Goal: Task Accomplishment & Management: Use online tool/utility

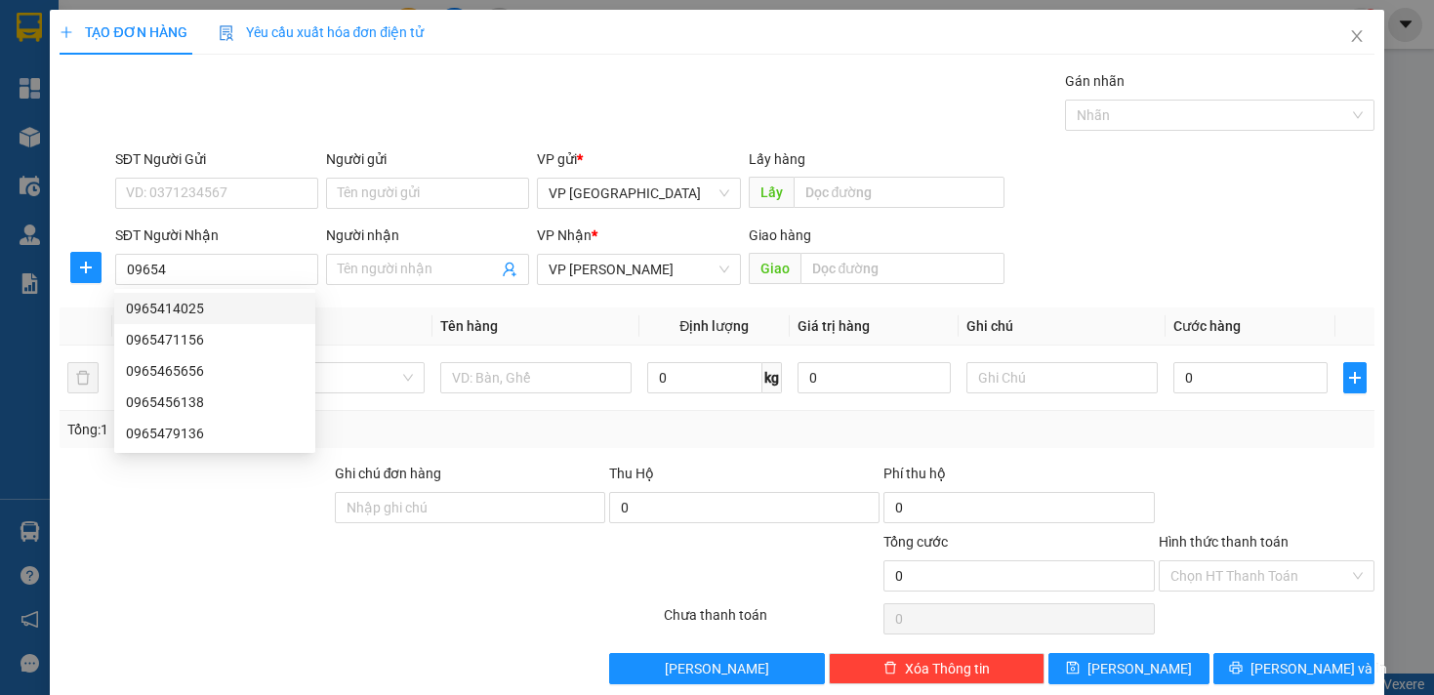
click at [246, 298] on div "0965414025" at bounding box center [215, 308] width 178 height 21
type input "0965414025"
type input "[PERSON_NAME] loc thái"
type input "50.000"
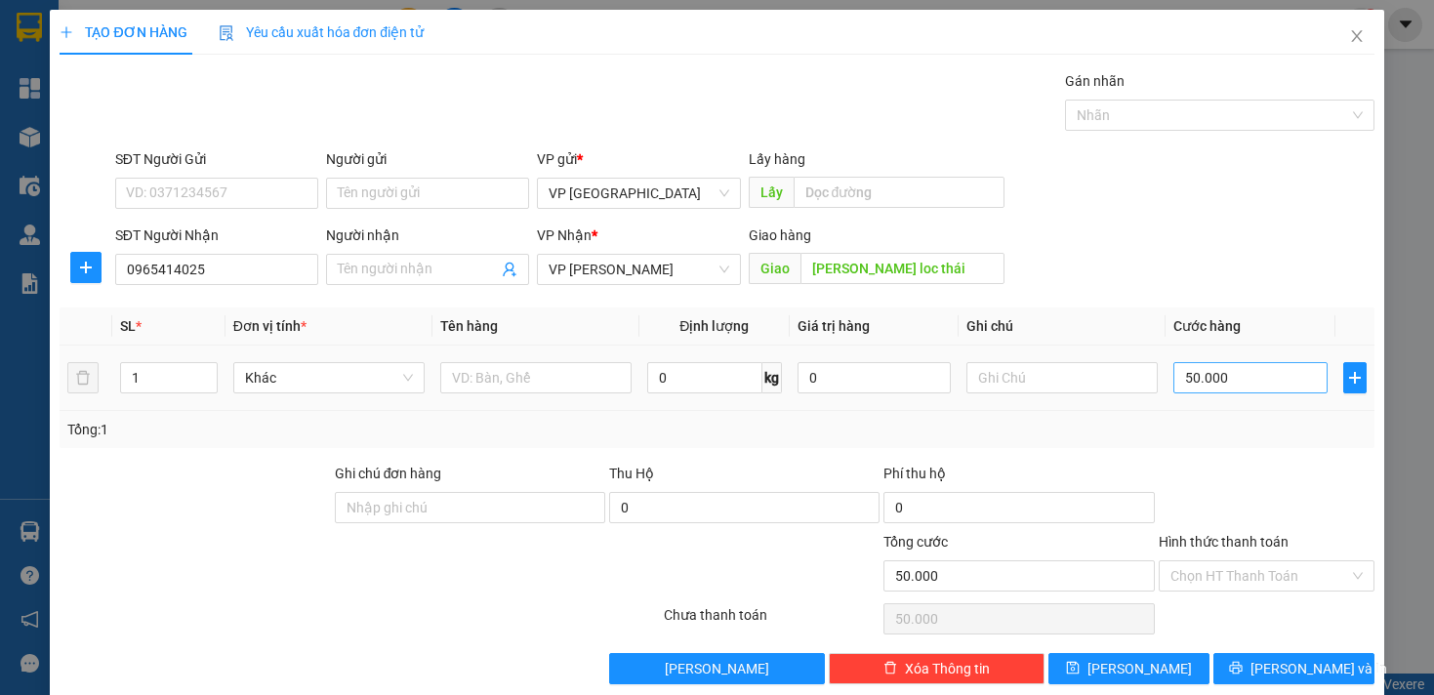
type input "0965414025"
click at [1173, 382] on input "50.000" at bounding box center [1249, 377] width 153 height 31
click at [1178, 382] on input "50.000" at bounding box center [1249, 377] width 153 height 31
type input "40.000"
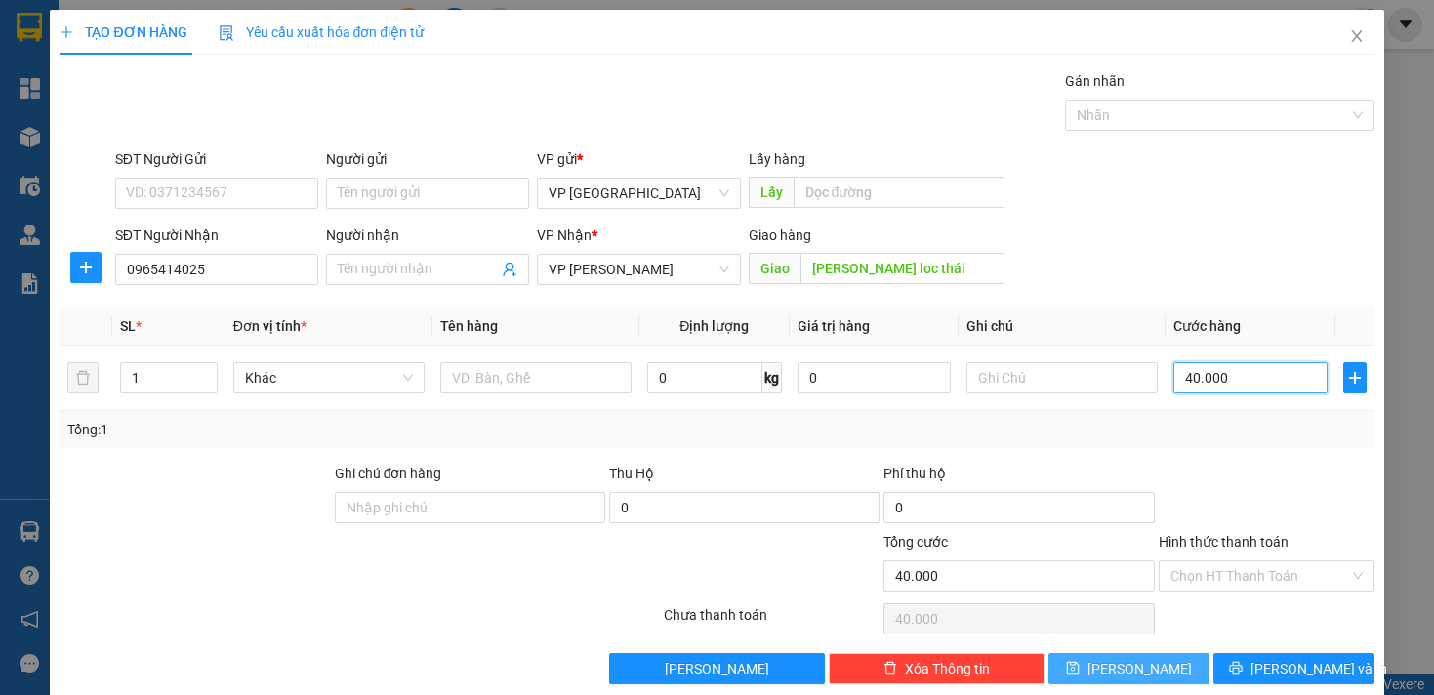
type input "40.000"
click at [1079, 664] on icon "save" at bounding box center [1073, 668] width 13 height 13
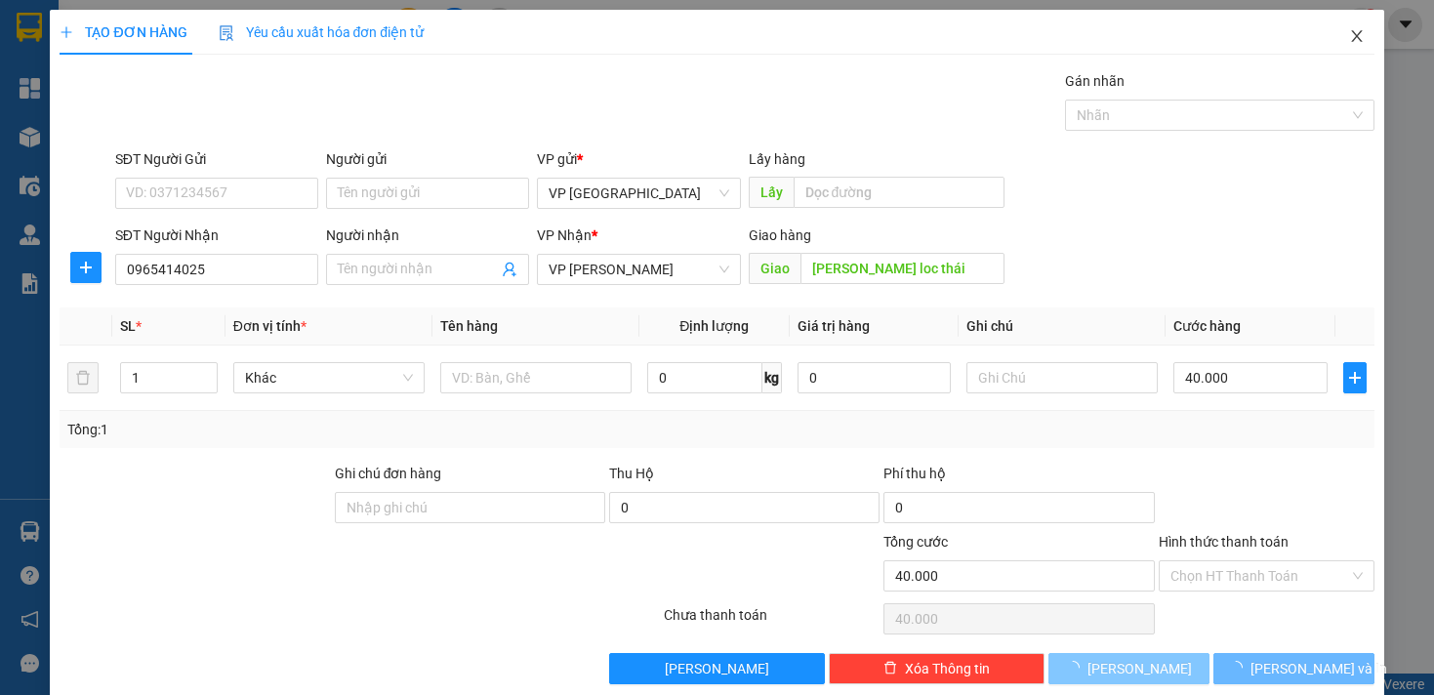
click at [1349, 41] on icon "close" at bounding box center [1357, 36] width 16 height 16
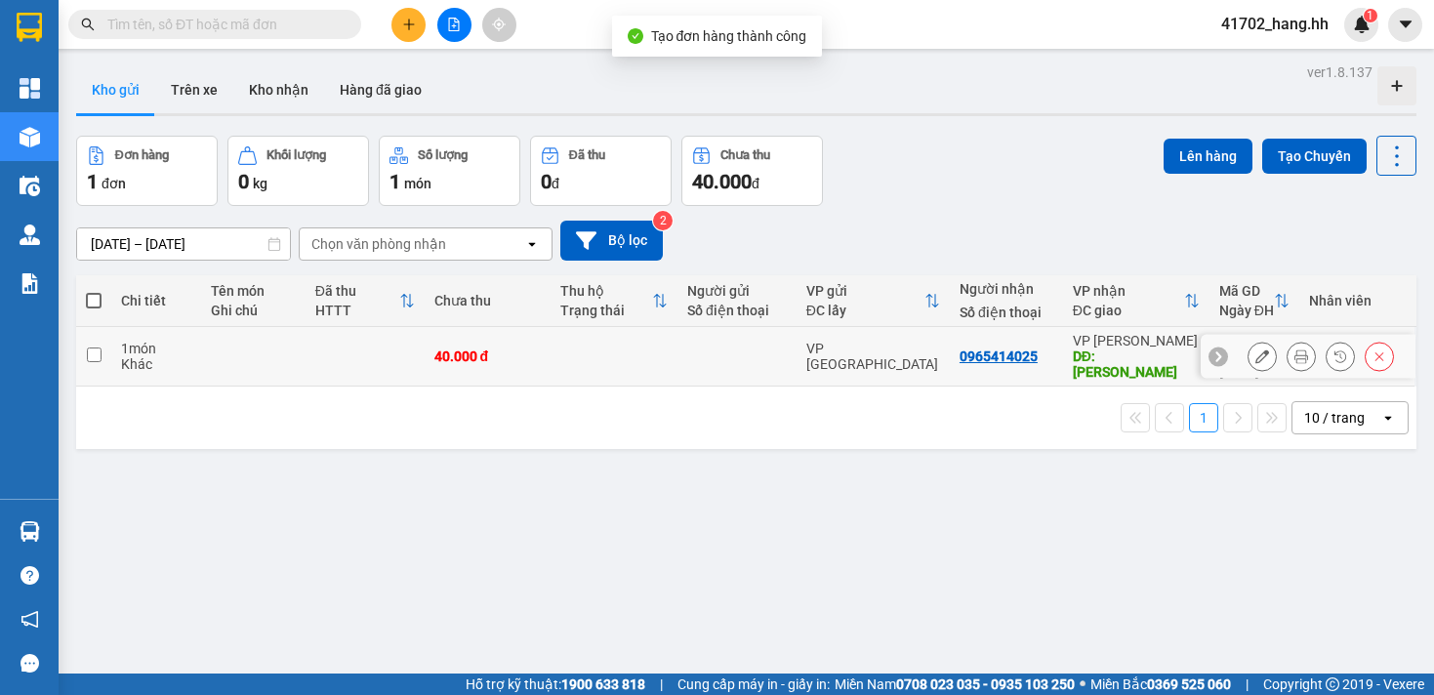
click at [256, 365] on td at bounding box center [252, 357] width 103 height 60
checkbox input "true"
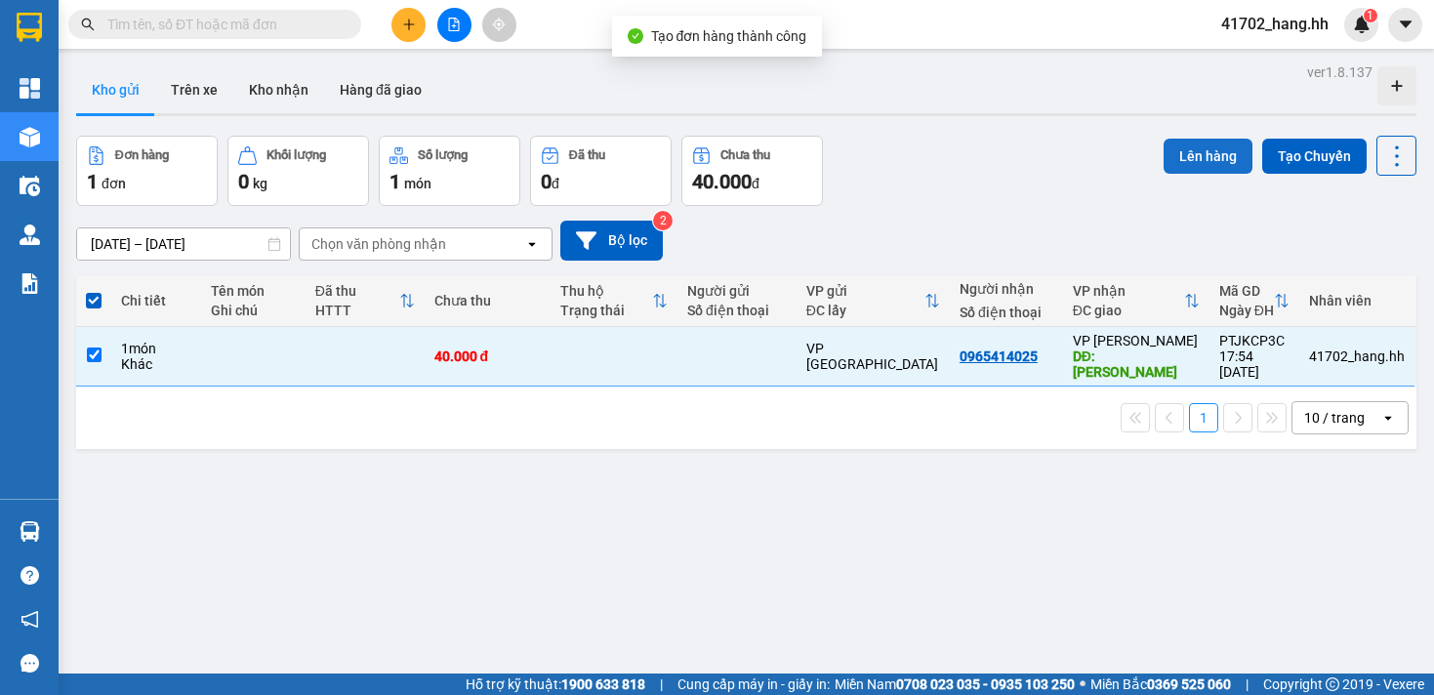
click at [1188, 159] on button "Lên hàng" at bounding box center [1207, 156] width 89 height 35
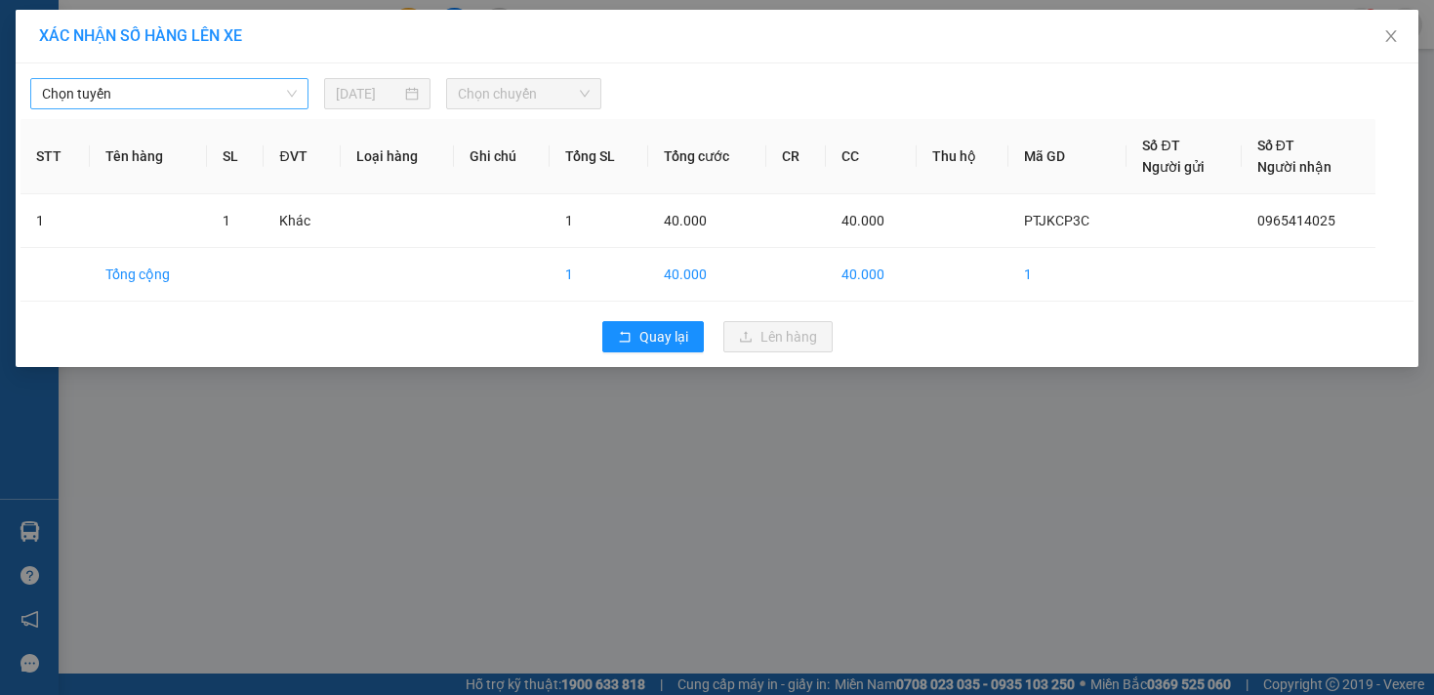
click at [255, 102] on span "Chọn tuyến" at bounding box center [169, 93] width 255 height 29
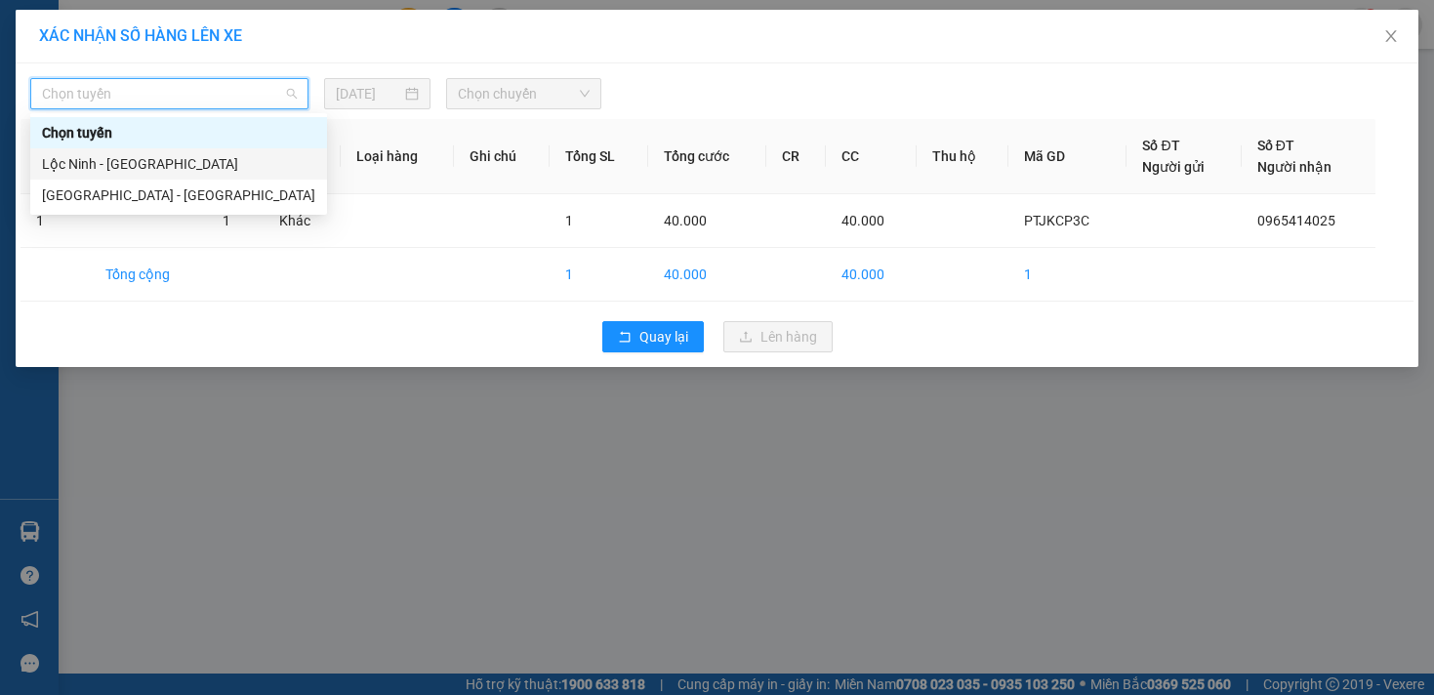
click at [198, 170] on div "Lộc Ninh - [GEOGRAPHIC_DATA]" at bounding box center [178, 163] width 273 height 21
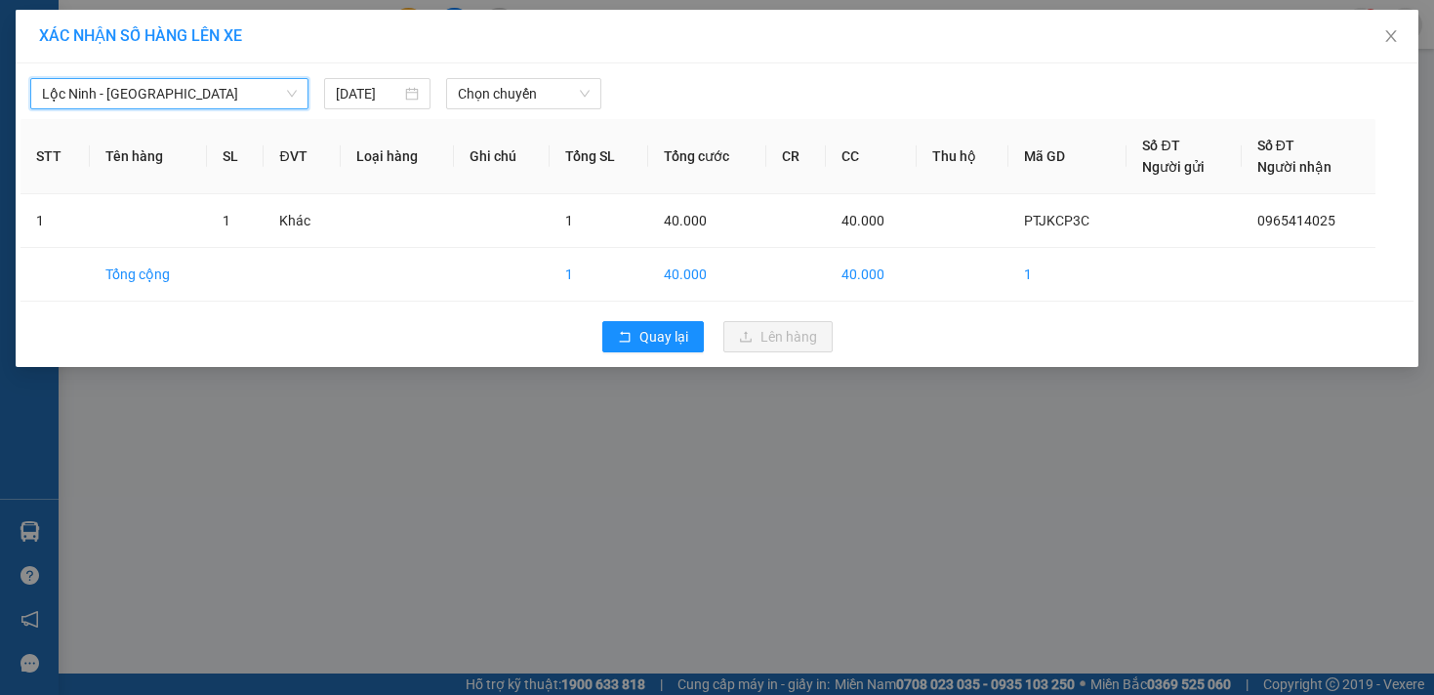
click at [222, 88] on span "Lộc Ninh - [GEOGRAPHIC_DATA]" at bounding box center [169, 93] width 255 height 29
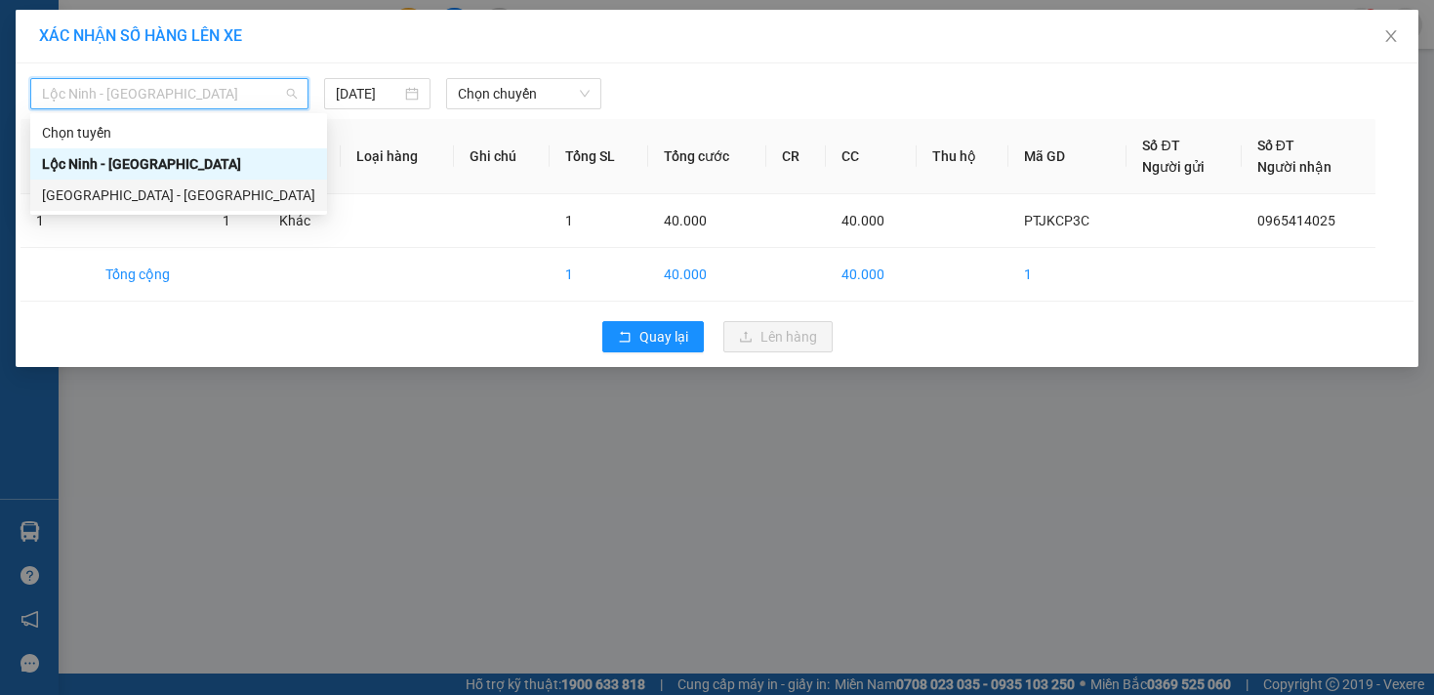
click at [87, 184] on div "[GEOGRAPHIC_DATA] - [GEOGRAPHIC_DATA]" at bounding box center [178, 194] width 273 height 21
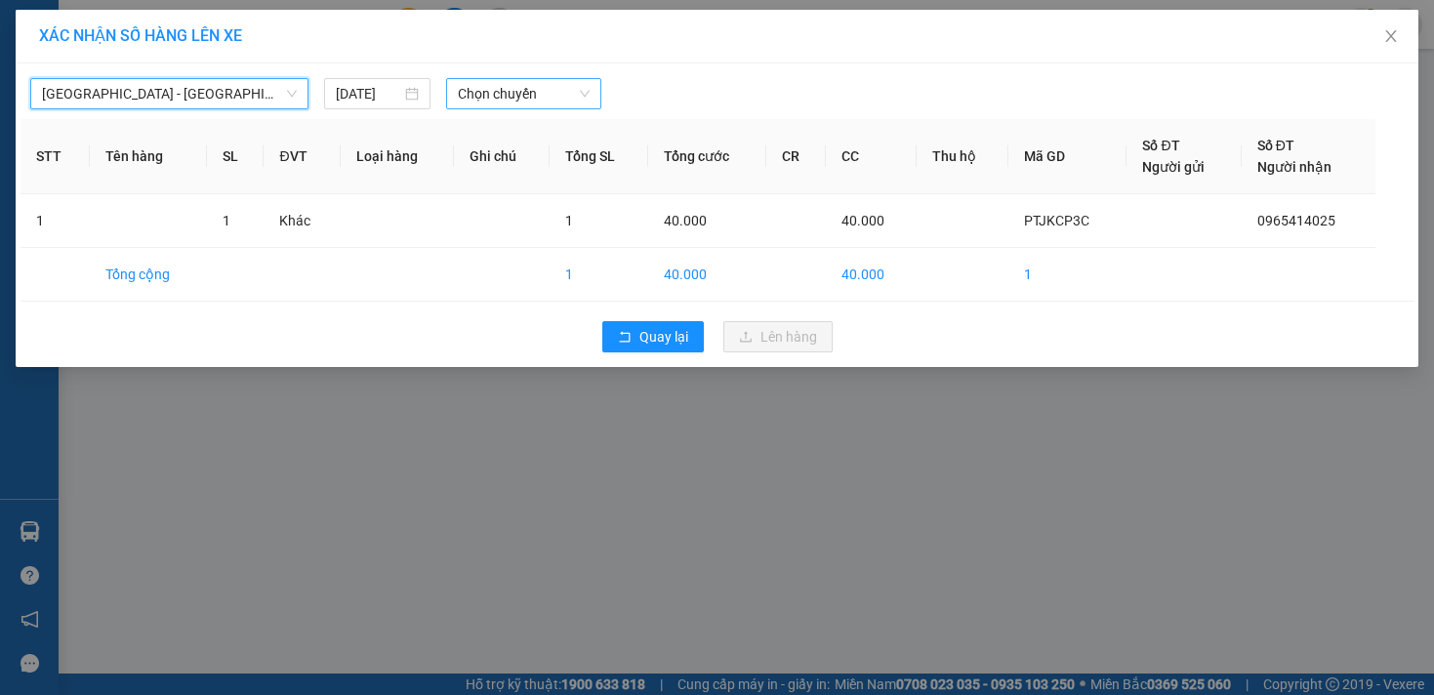
click at [533, 87] on span "Chọn chuyến" at bounding box center [524, 93] width 132 height 29
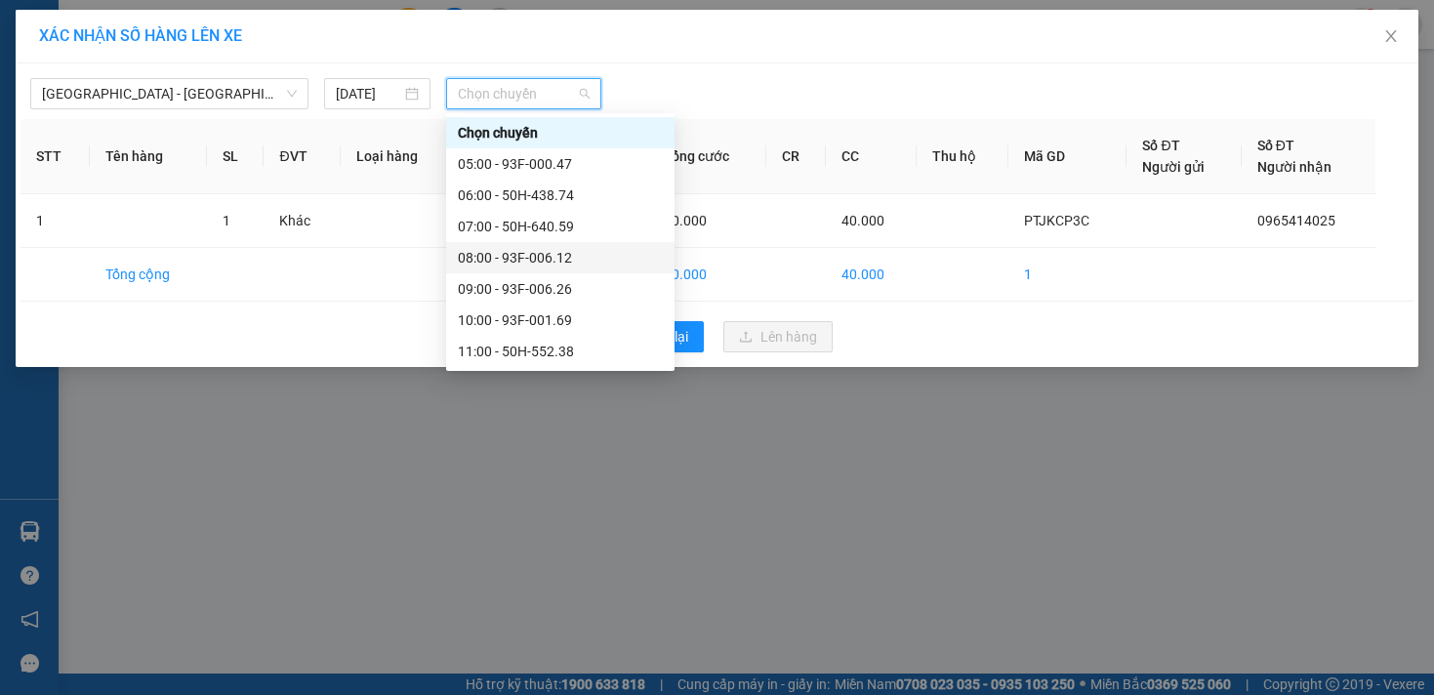
scroll to position [406, 0]
click at [589, 218] on div "17:30 (TC) - 93F-000.47" at bounding box center [560, 226] width 205 height 21
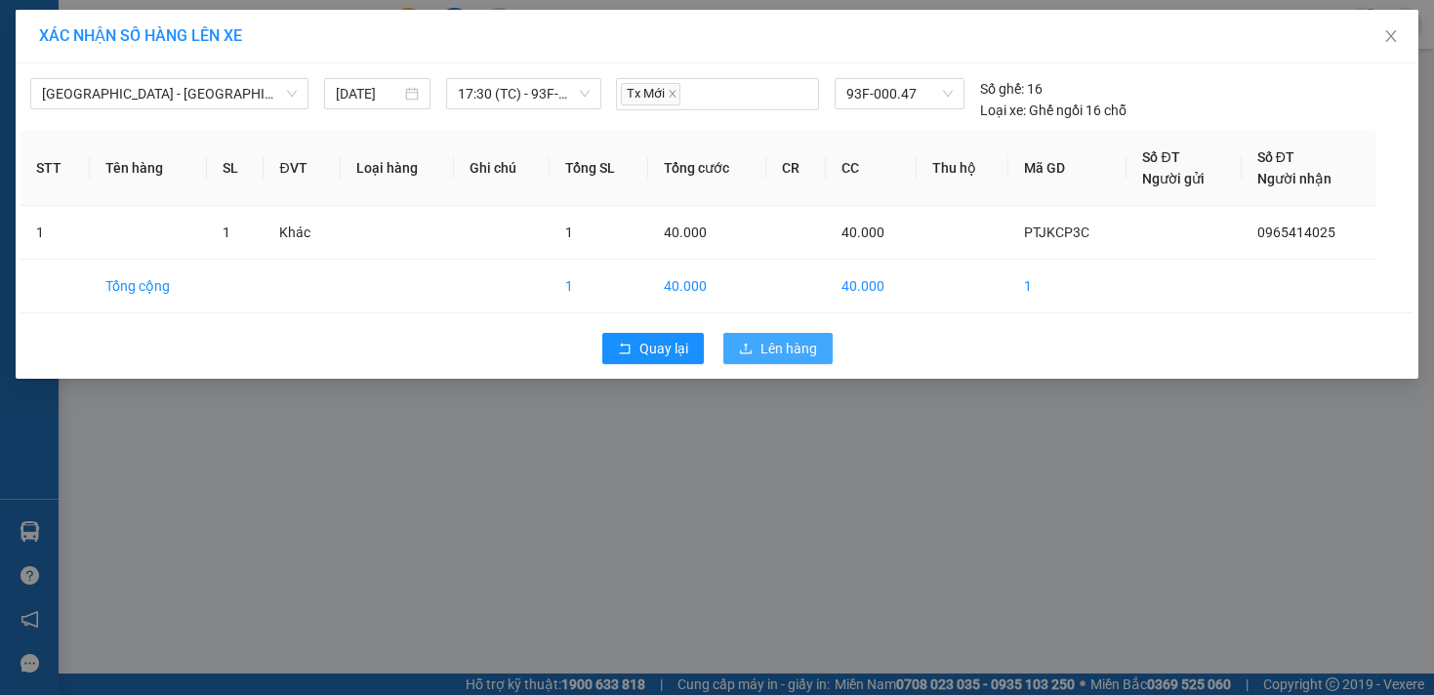
click at [747, 343] on icon "upload" at bounding box center [746, 349] width 14 height 14
